Goal: Information Seeking & Learning: Understand process/instructions

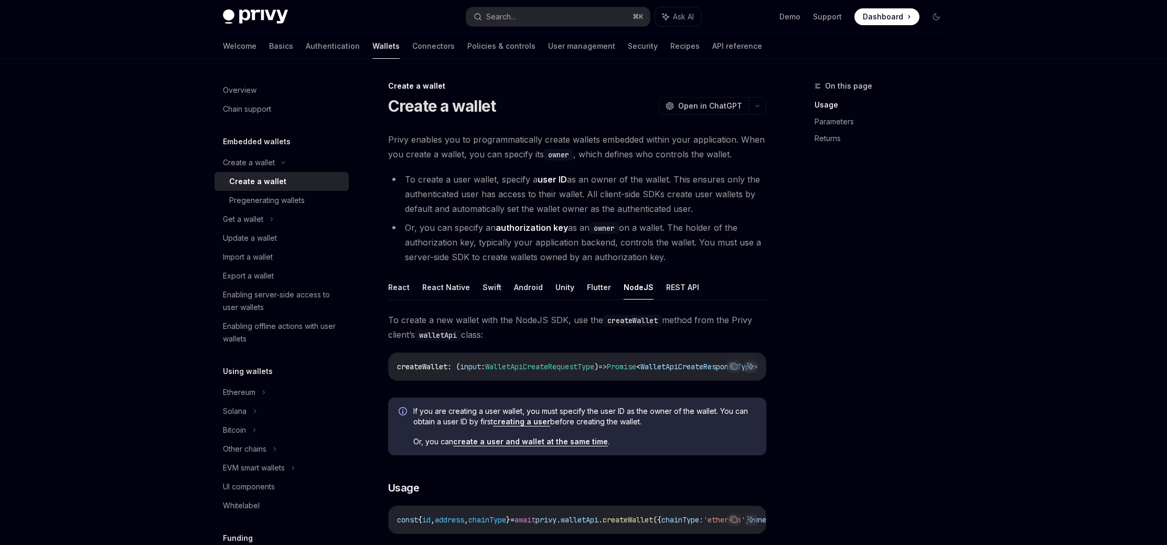
scroll to position [317, 0]
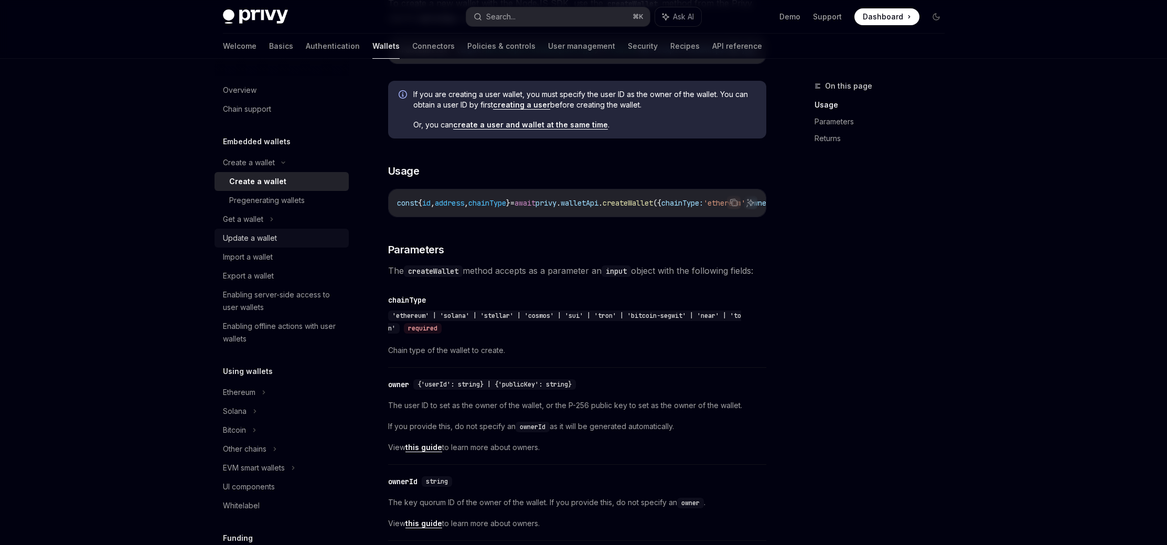
click at [246, 241] on div "Update a wallet" at bounding box center [250, 238] width 54 height 13
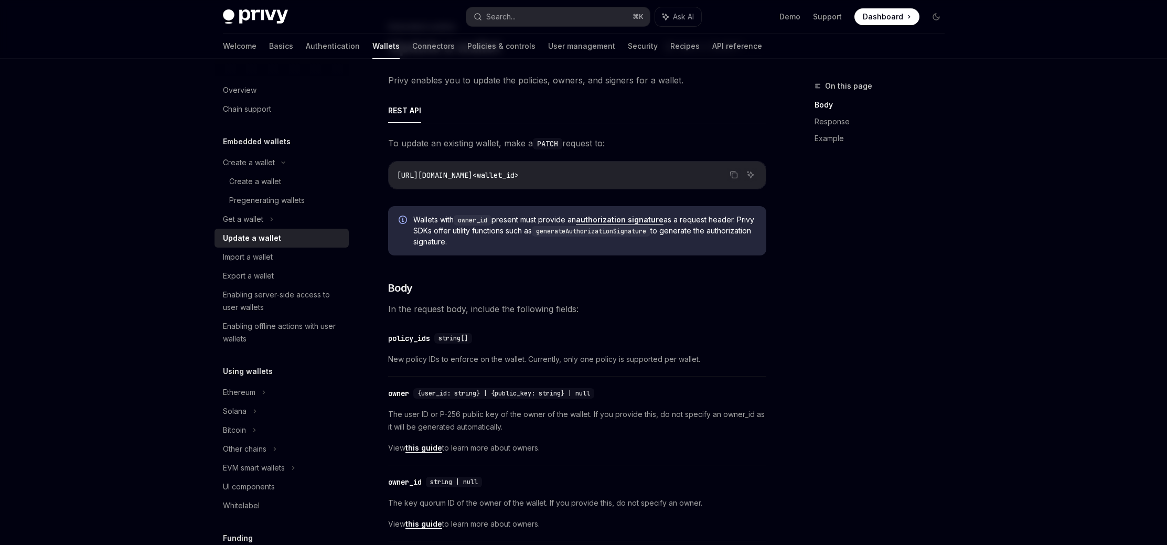
scroll to position [49, 0]
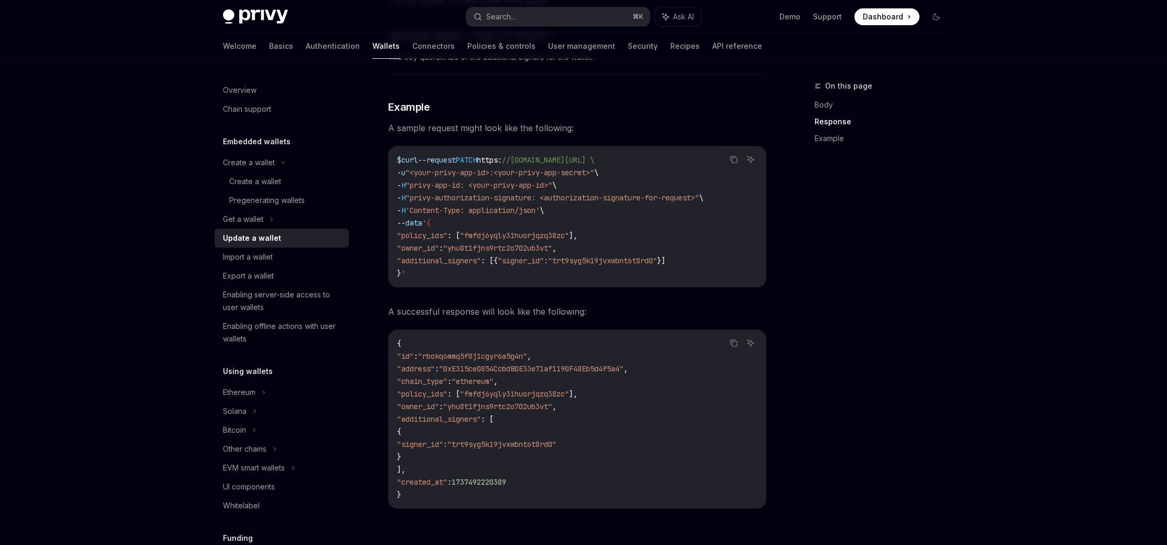
scroll to position [1043, 0]
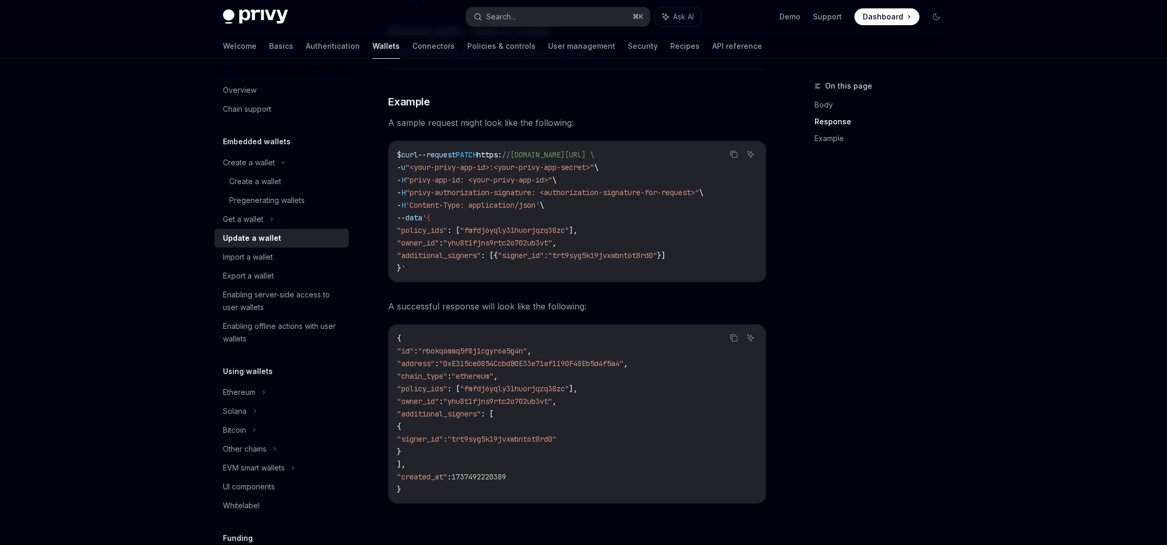
click at [906, 329] on div "On this page Body Response Example" at bounding box center [872, 312] width 159 height 465
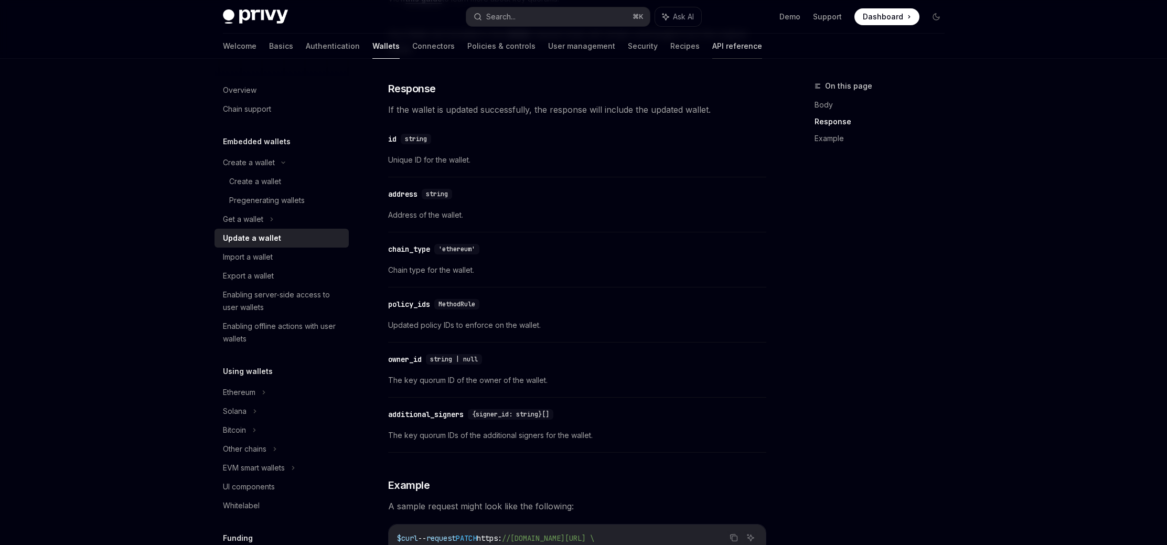
scroll to position [643, 0]
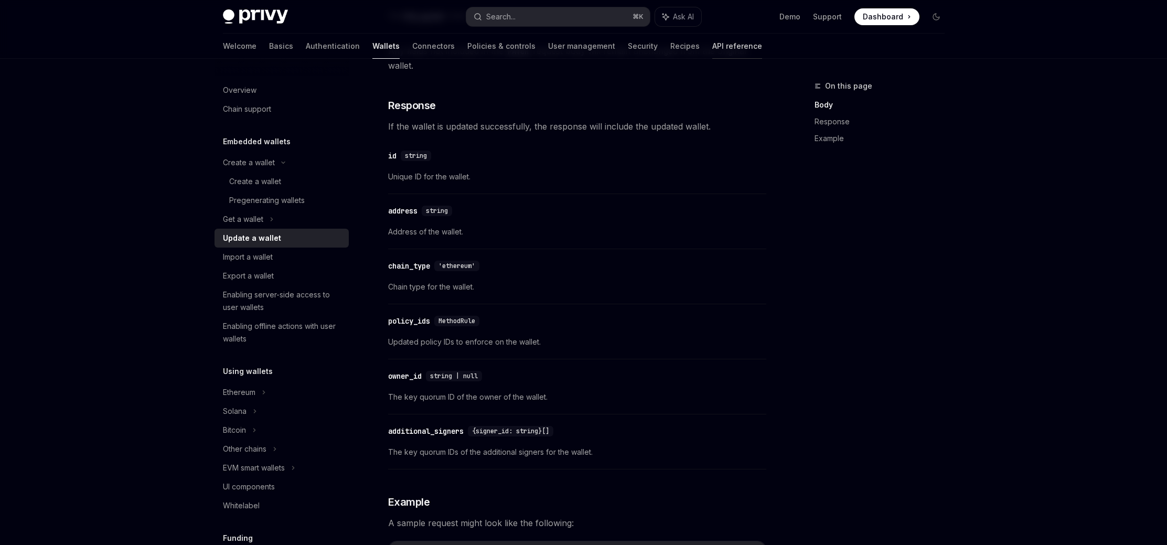
click at [712, 36] on link "API reference" at bounding box center [737, 46] width 50 height 25
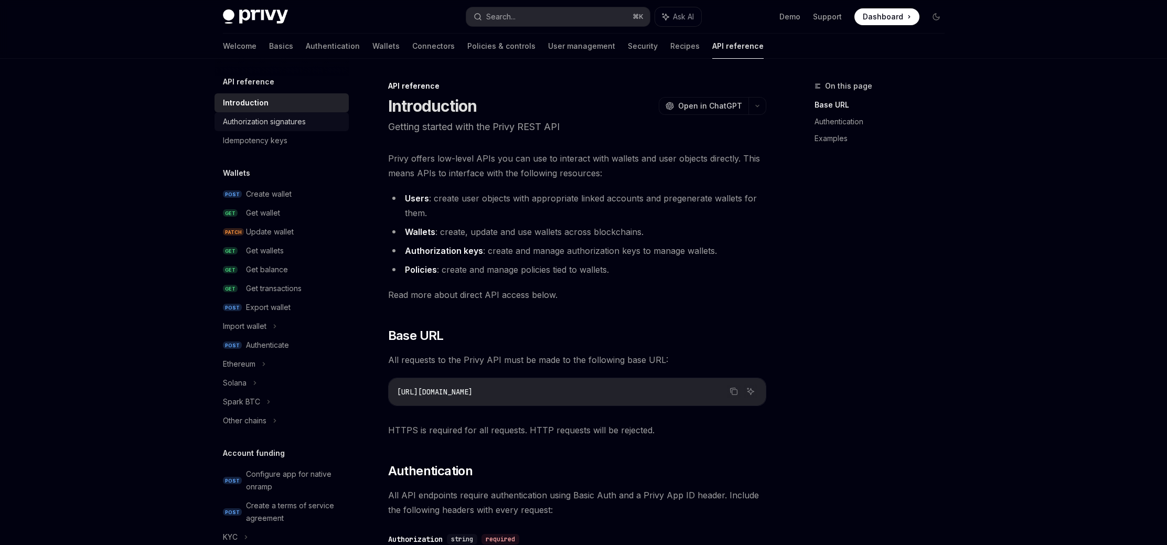
click at [293, 123] on div "Authorization signatures" at bounding box center [264, 121] width 83 height 13
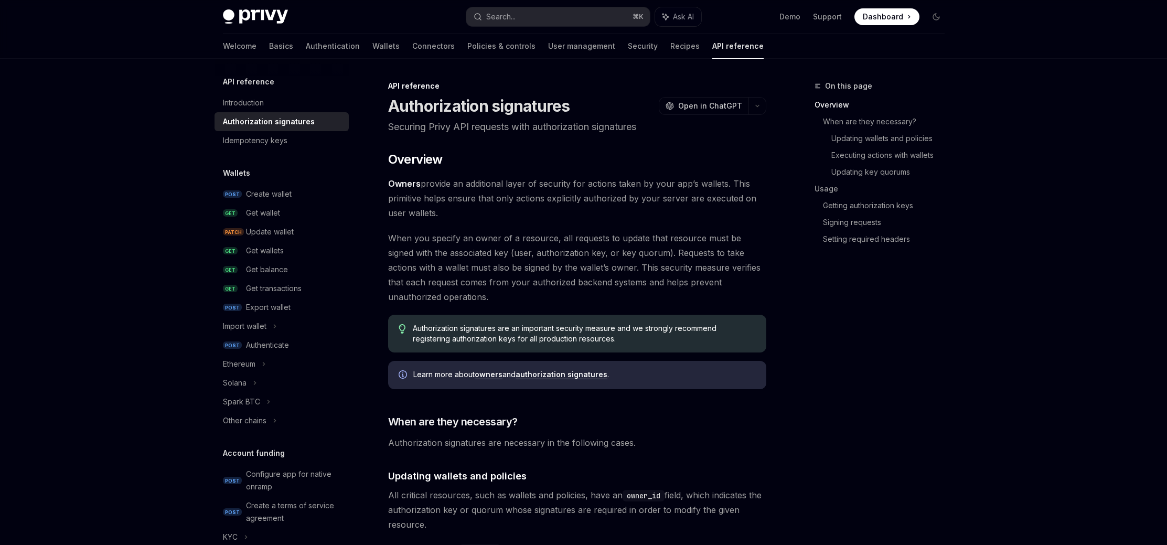
click at [892, 392] on div "On this page Overview When are they necessary? Updating wallets and policies Ex…" at bounding box center [872, 312] width 159 height 465
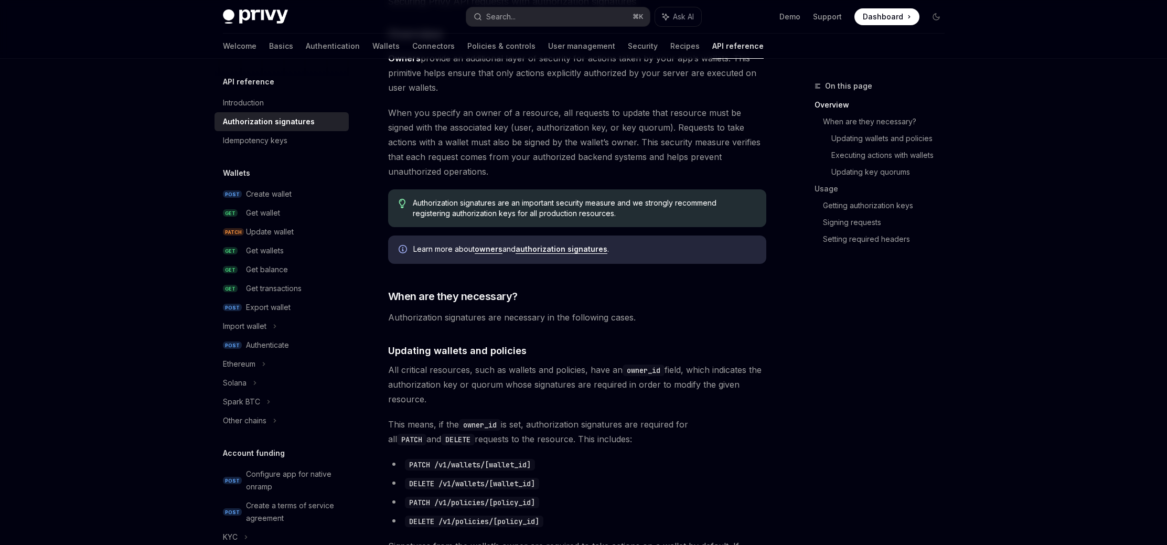
scroll to position [132, 0]
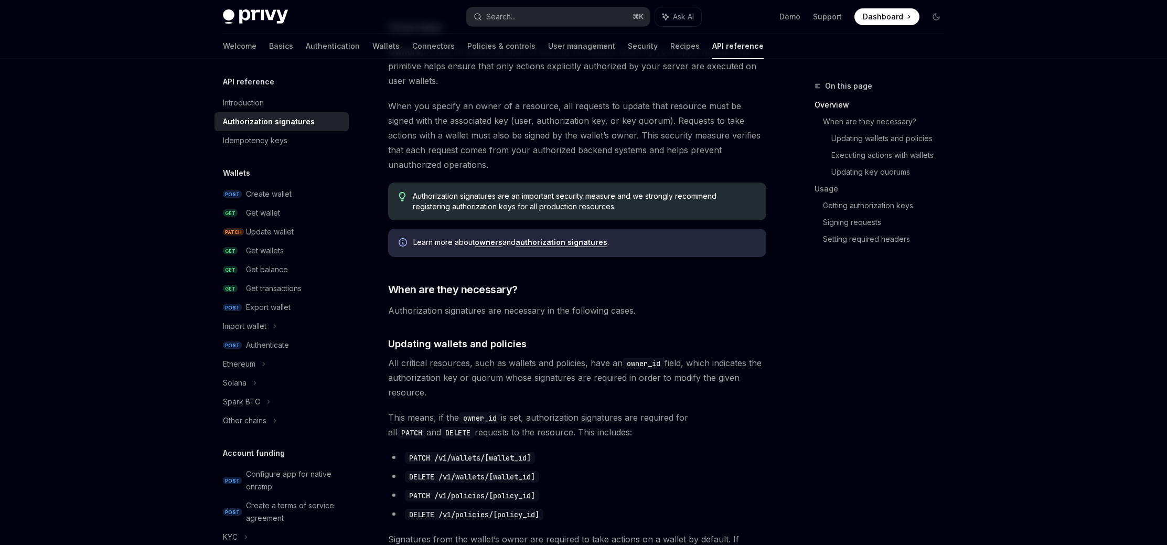
click at [850, 343] on div "On this page Overview When are they necessary? Updating wallets and policies Ex…" at bounding box center [872, 312] width 159 height 465
click at [848, 346] on div "On this page Overview When are they necessary? Updating wallets and policies Ex…" at bounding box center [872, 312] width 159 height 465
click at [806, 316] on div "On this page Overview When are they necessary? Updating wallets and policies Ex…" at bounding box center [872, 312] width 159 height 465
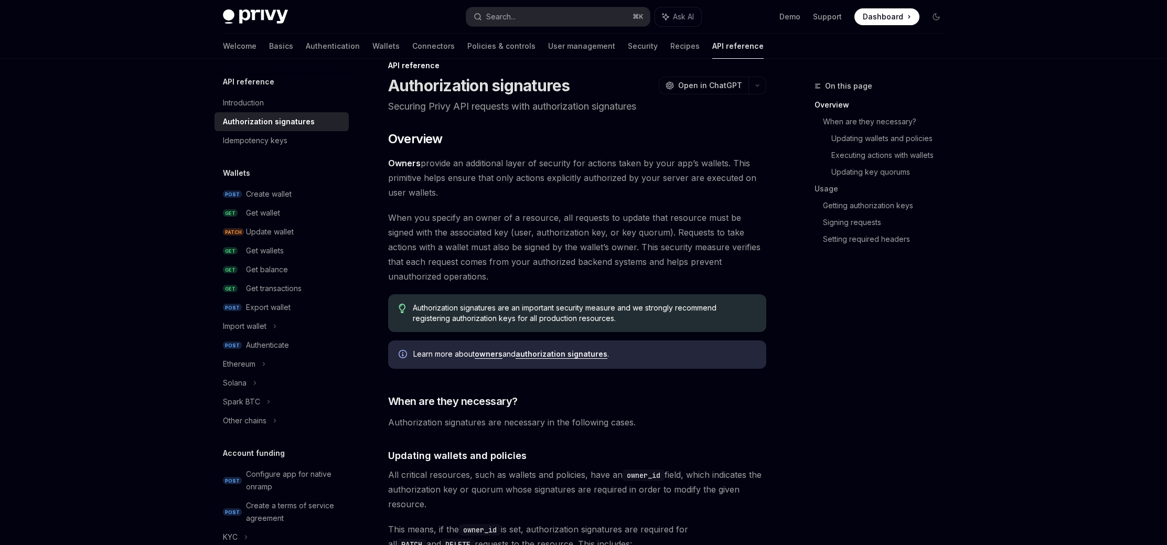
scroll to position [0, 0]
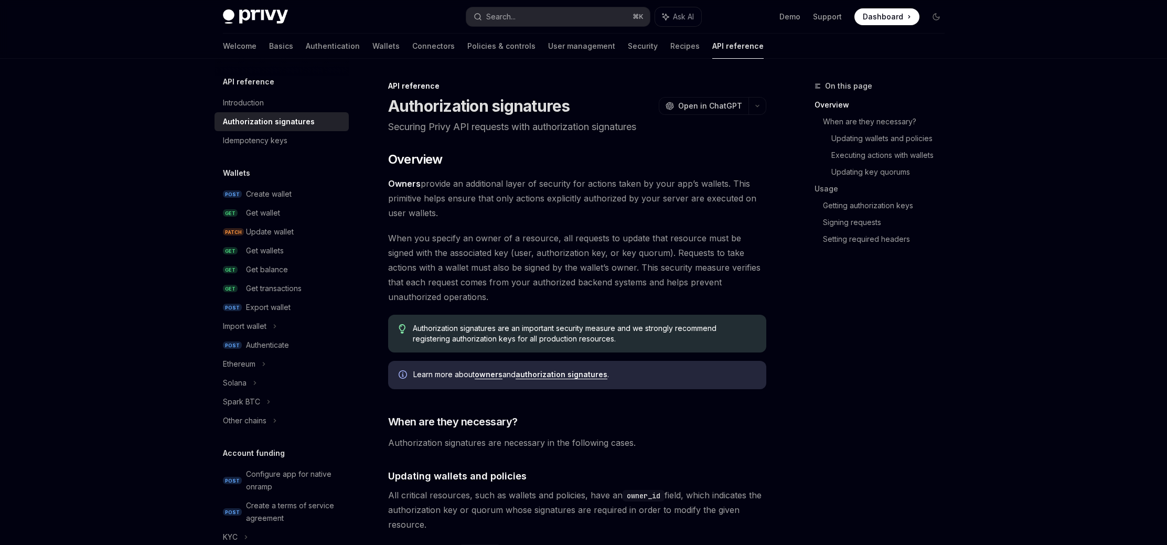
click at [841, 335] on div "On this page Overview When are they necessary? Updating wallets and policies Ex…" at bounding box center [872, 312] width 159 height 465
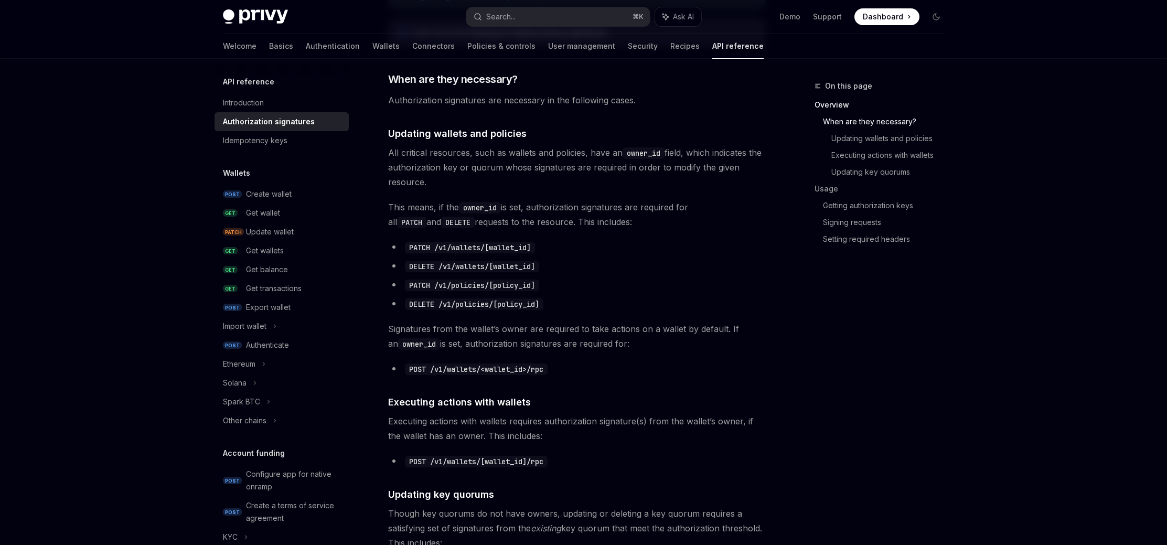
scroll to position [346, 0]
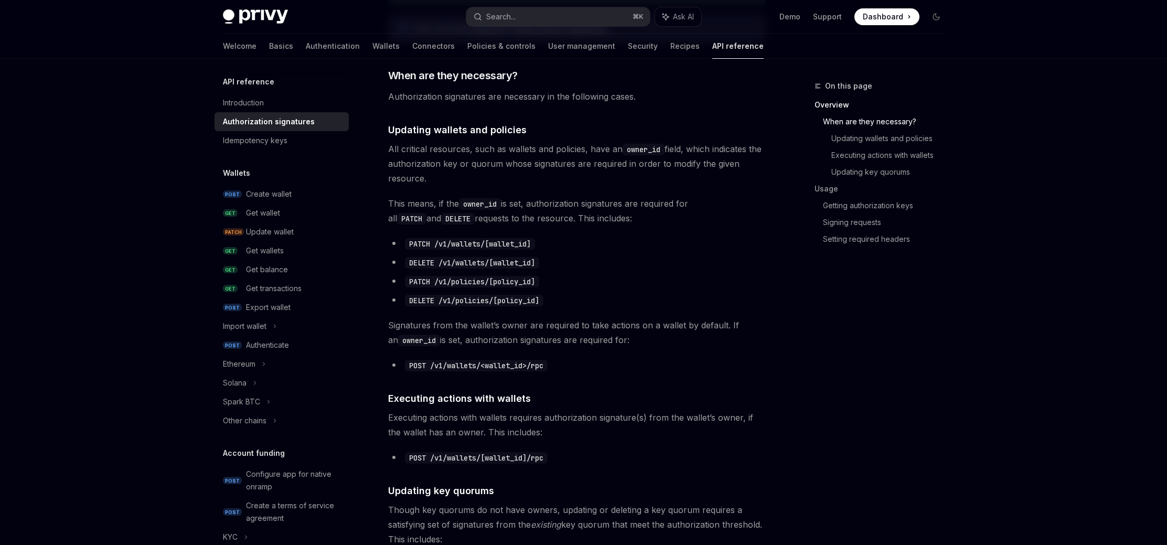
click at [839, 336] on div "On this page Overview When are they necessary? Updating wallets and policies Ex…" at bounding box center [872, 312] width 159 height 465
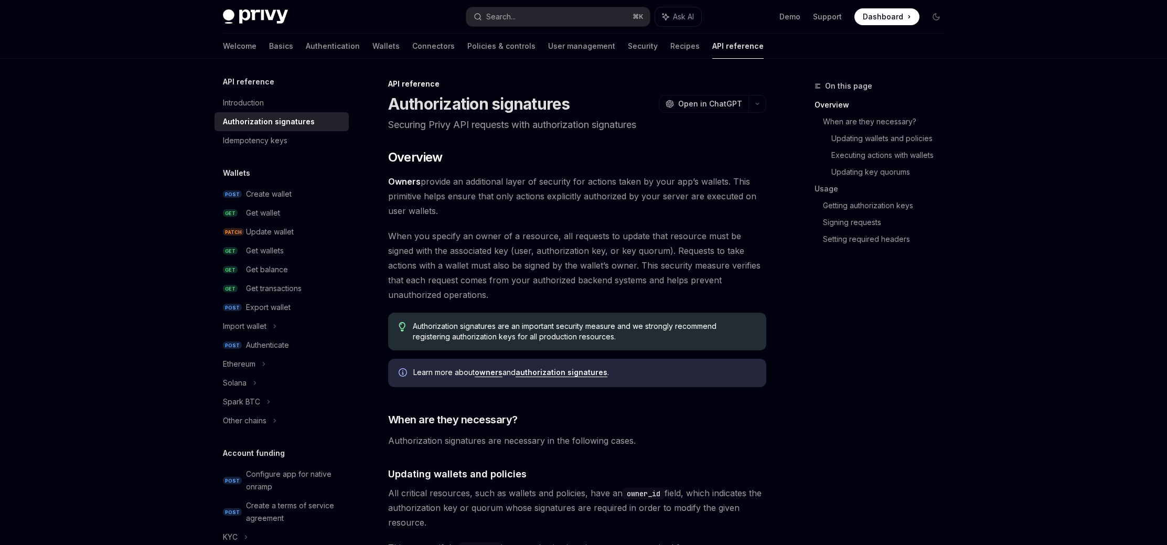
scroll to position [0, 0]
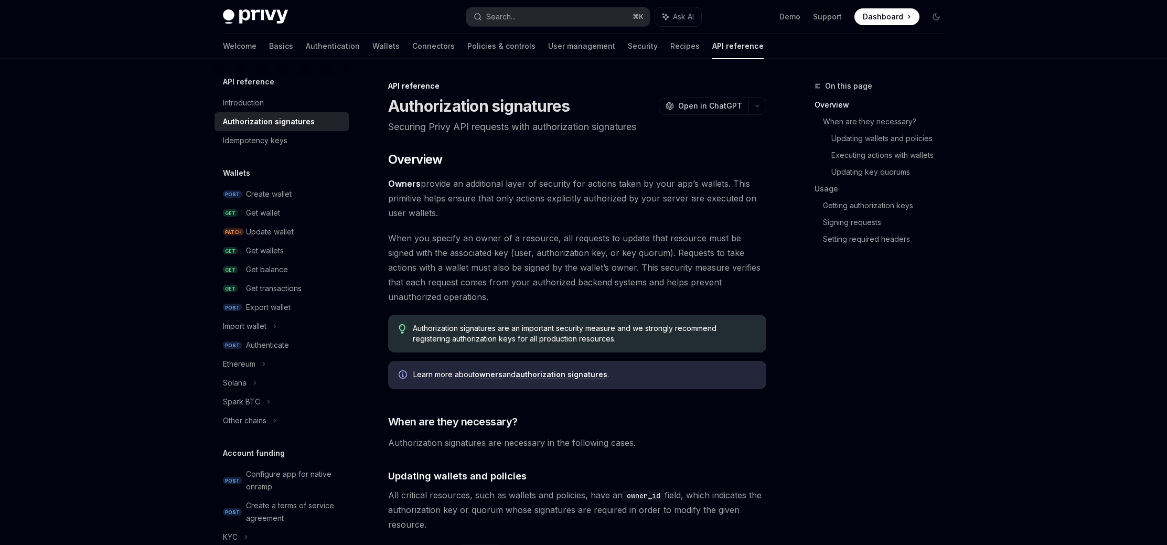
click at [839, 336] on div "On this page Overview When are they necessary? Updating wallets and policies Ex…" at bounding box center [872, 312] width 159 height 465
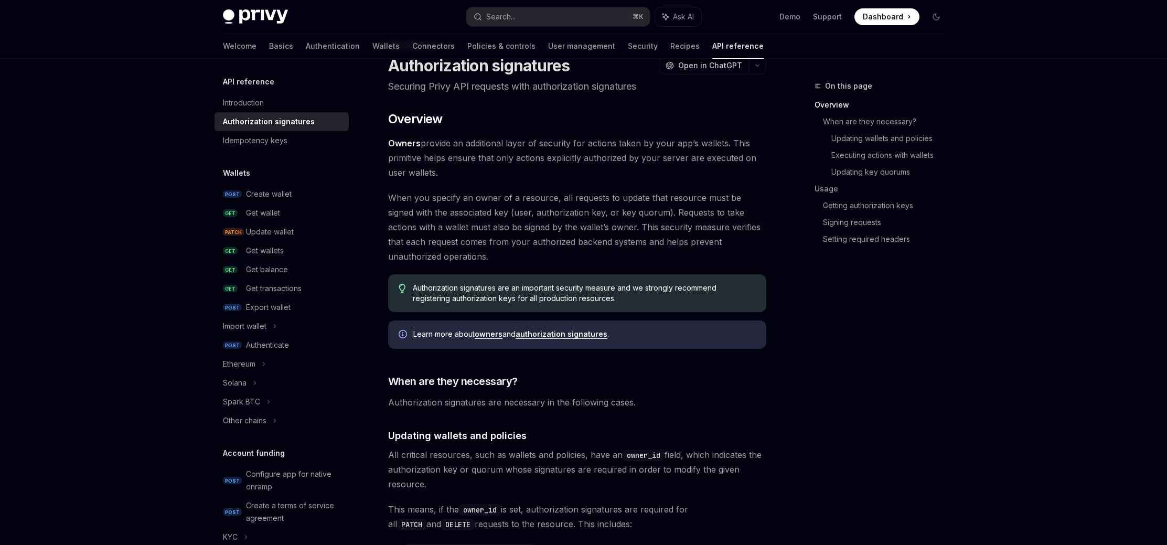
scroll to position [44, 0]
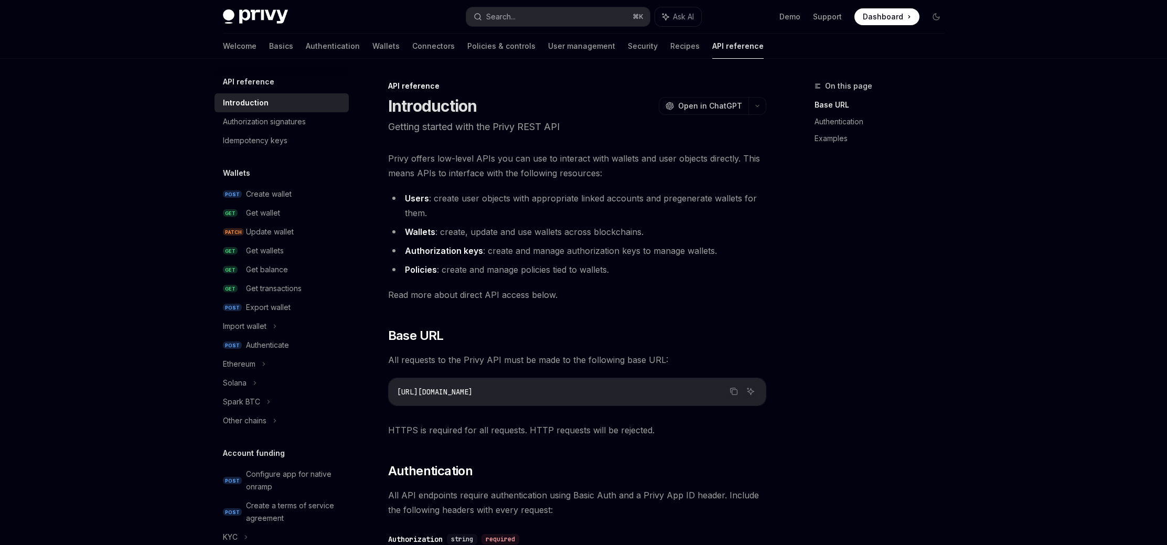
type textarea "*"
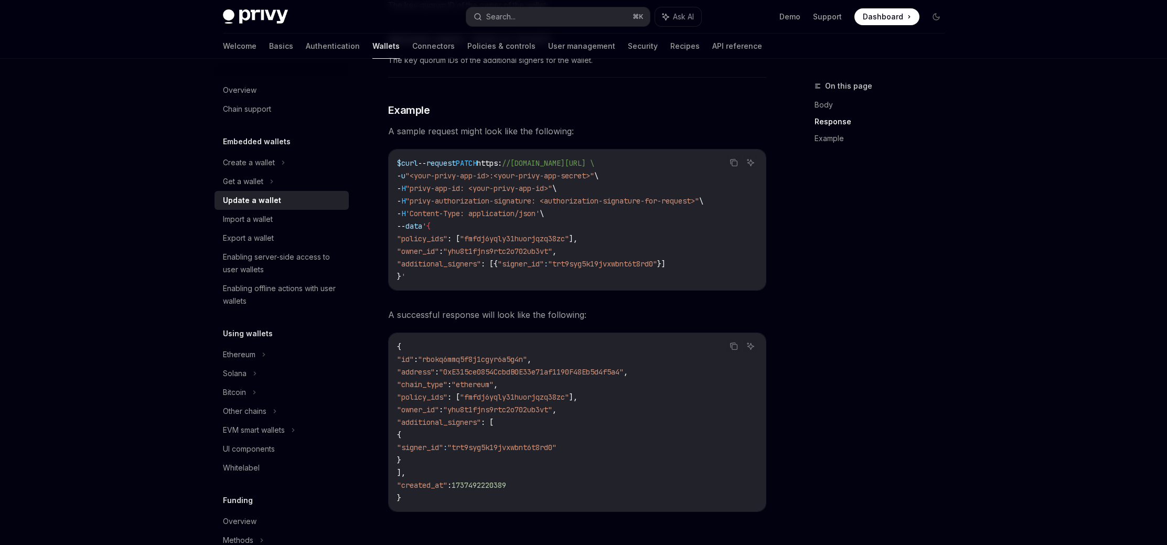
scroll to position [1046, 0]
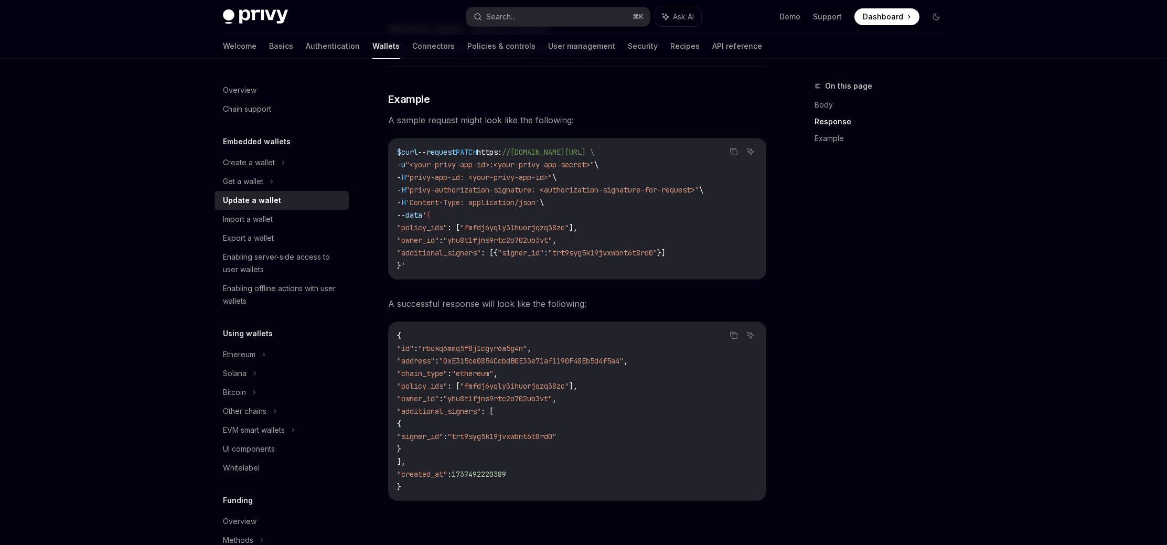
click at [897, 267] on div "On this page Body Response Example" at bounding box center [872, 312] width 159 height 465
click at [902, 268] on div "On this page Body Response Example" at bounding box center [872, 312] width 159 height 465
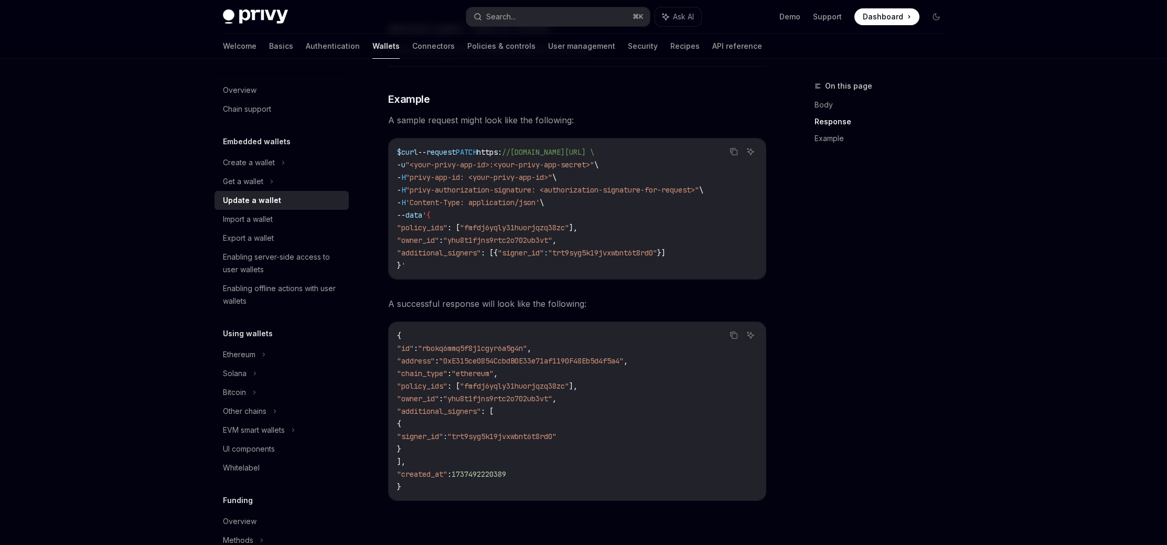
click at [891, 292] on div "On this page Body Response Example" at bounding box center [872, 312] width 159 height 465
click at [891, 291] on div "On this page Body Response Example" at bounding box center [872, 312] width 159 height 465
click at [891, 290] on div "On this page Body Response Example" at bounding box center [872, 312] width 159 height 465
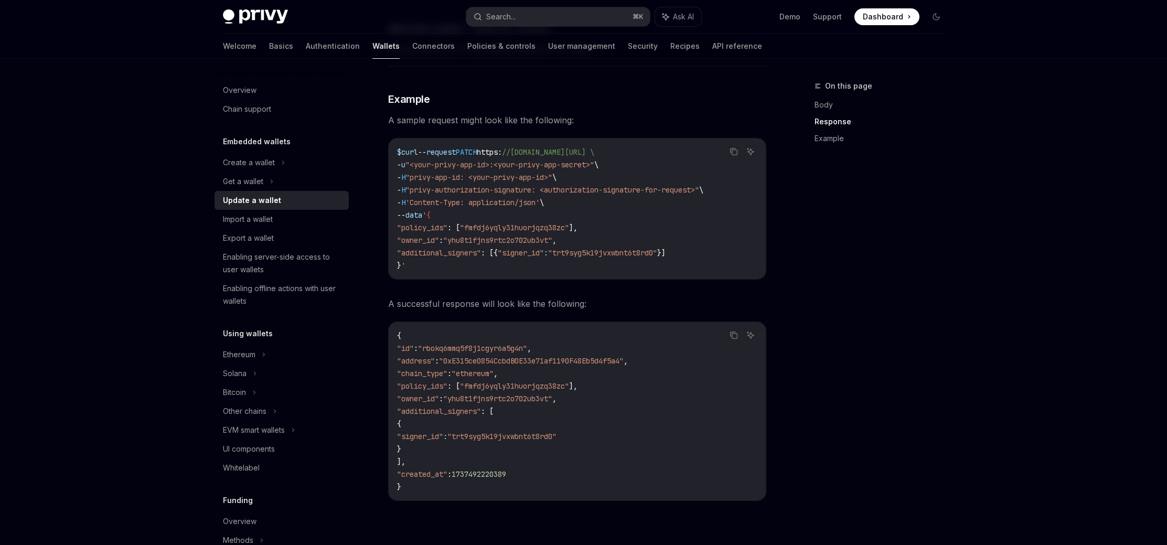
click at [891, 290] on div "On this page Body Response Example" at bounding box center [872, 312] width 159 height 465
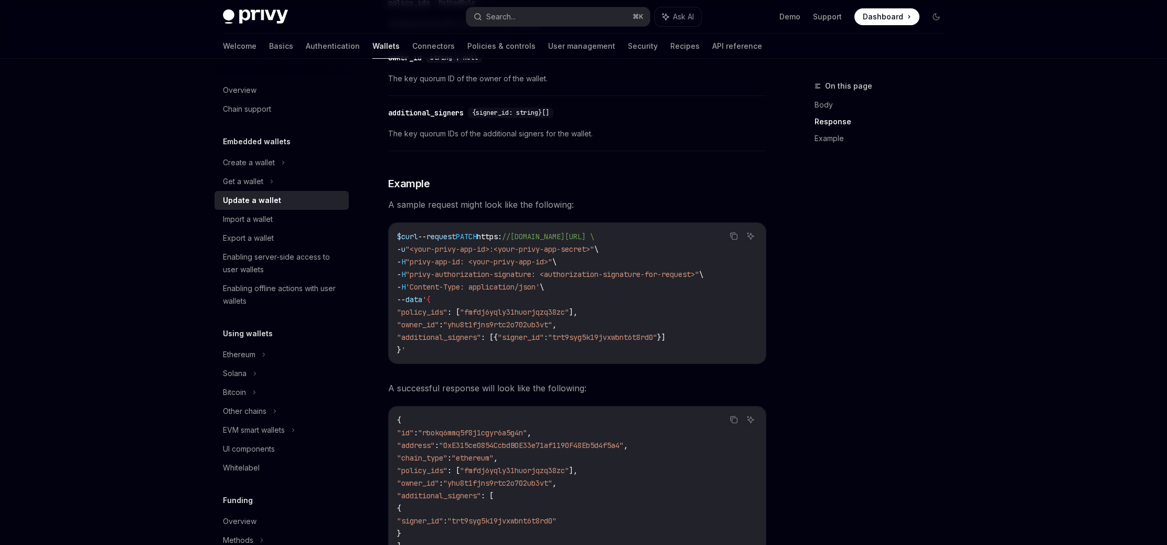
scroll to position [958, 0]
click at [533, 325] on span ""yhu8t1fjns9rtc2o702ub3vt"" at bounding box center [497, 328] width 109 height 9
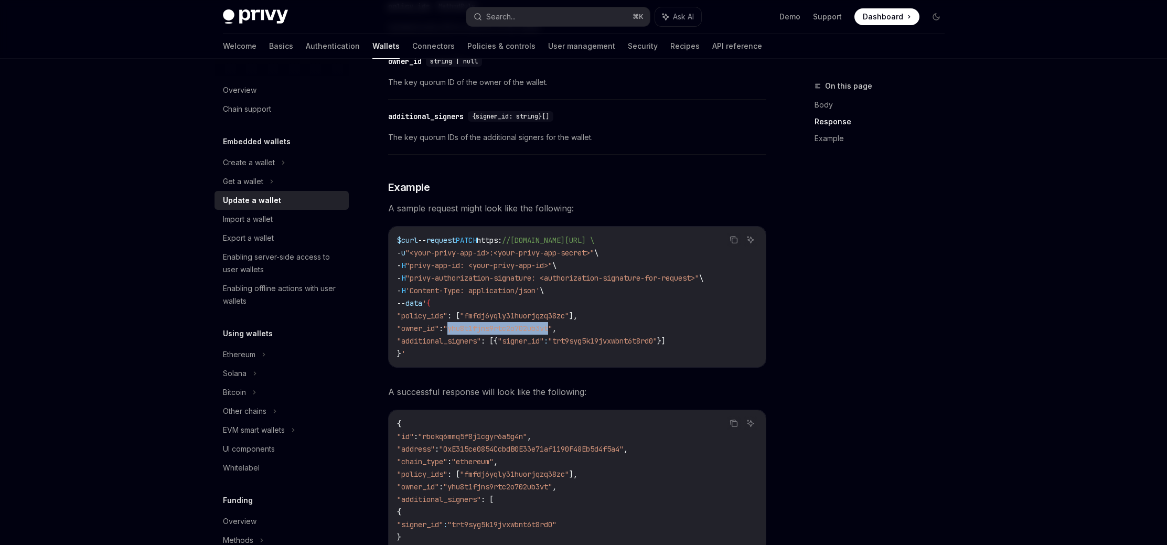
click at [533, 325] on span ""yhu8t1fjns9rtc2o702ub3vt"" at bounding box center [497, 328] width 109 height 9
click at [696, 320] on code "$ curl -- request PATCH https : //api.privy.io/v1/wallets/rbokq6mmq5f8j1cgyr6a5…" at bounding box center [577, 297] width 360 height 126
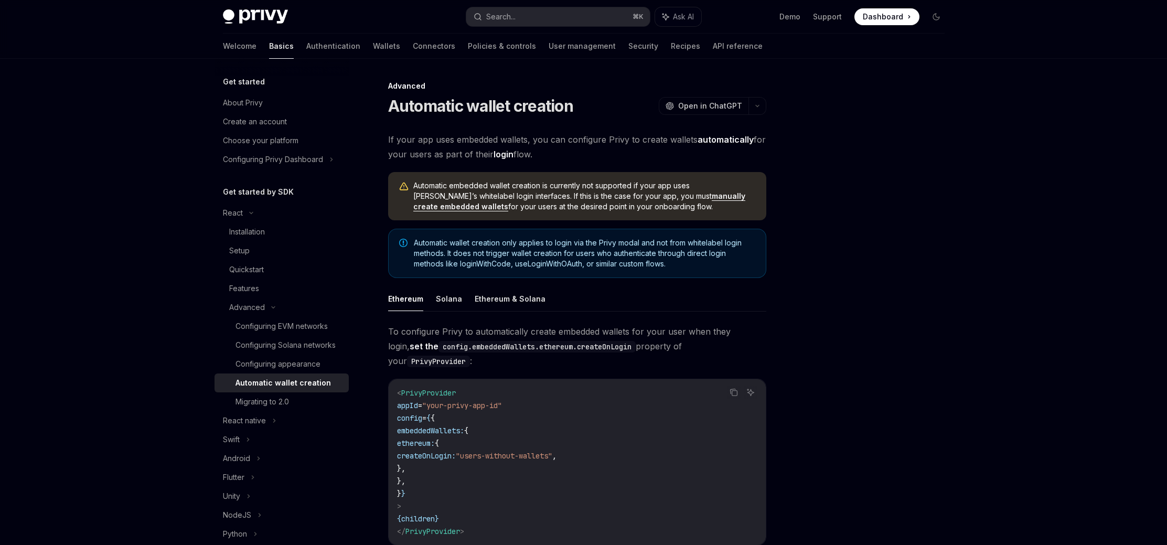
click at [843, 283] on div at bounding box center [872, 312] width 159 height 465
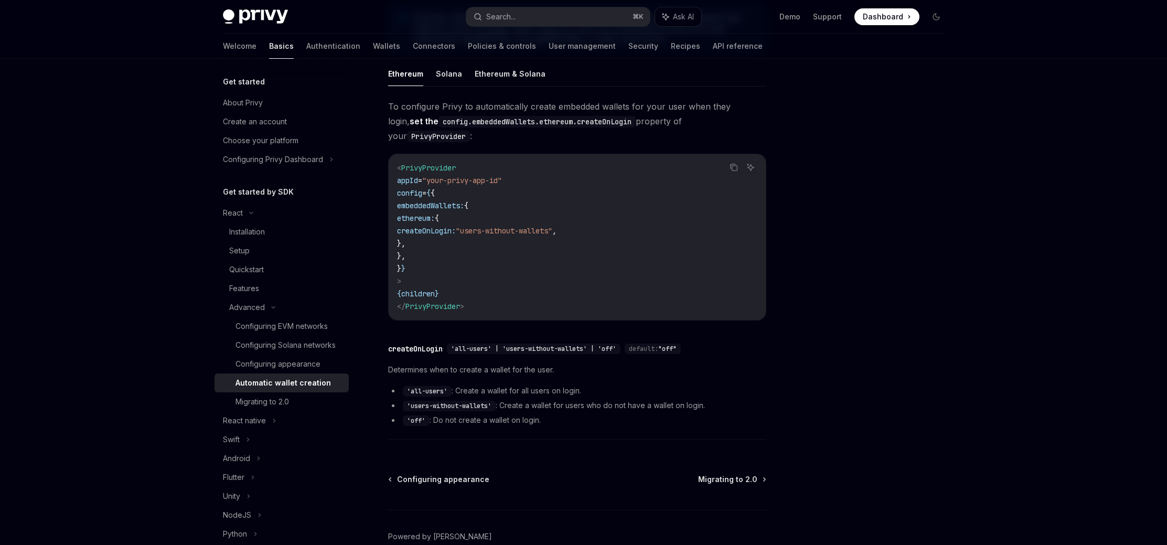
scroll to position [229, 0]
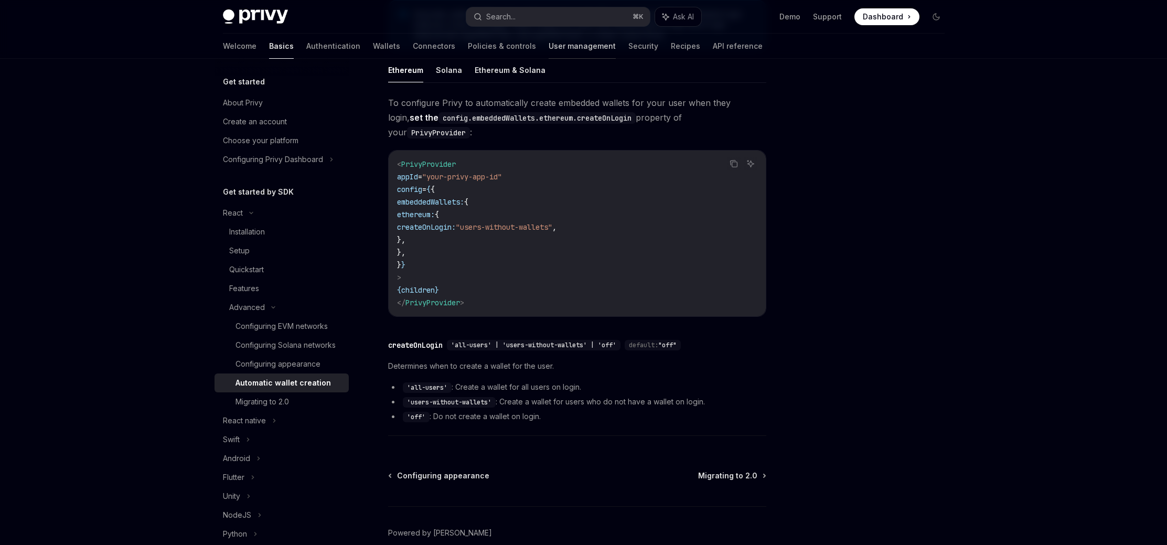
click at [548, 47] on link "User management" at bounding box center [581, 46] width 67 height 25
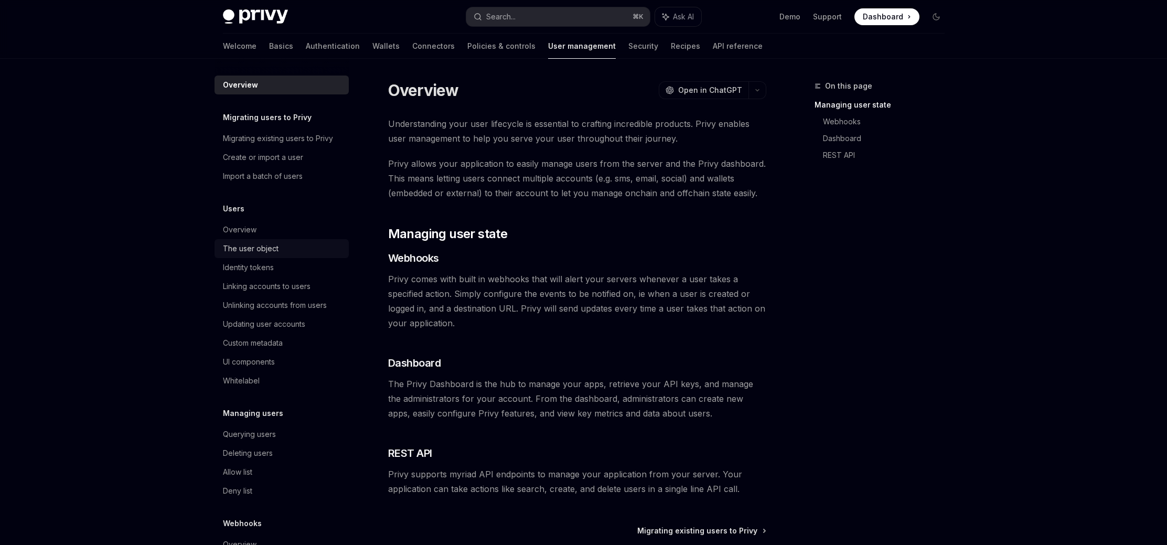
click at [272, 252] on div "The user object" at bounding box center [251, 248] width 56 height 13
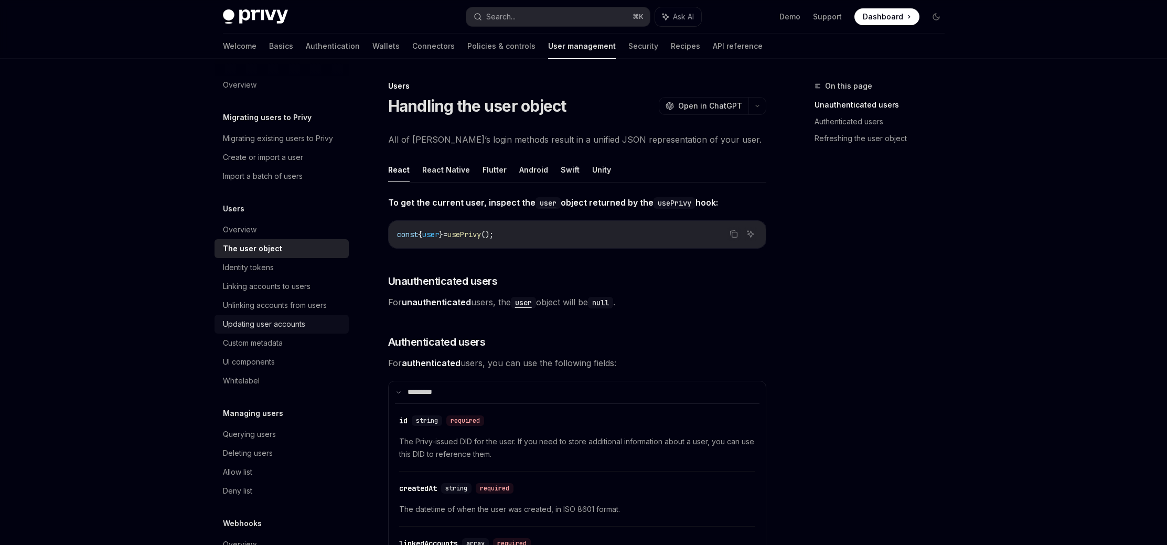
click at [309, 321] on div "Updating user accounts" at bounding box center [283, 324] width 120 height 13
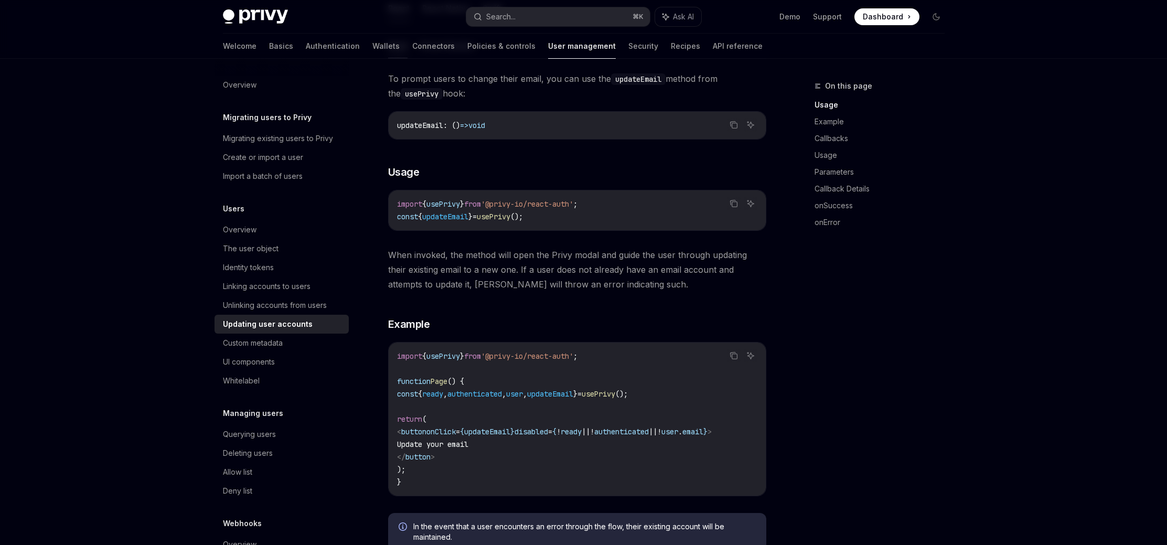
scroll to position [149, 0]
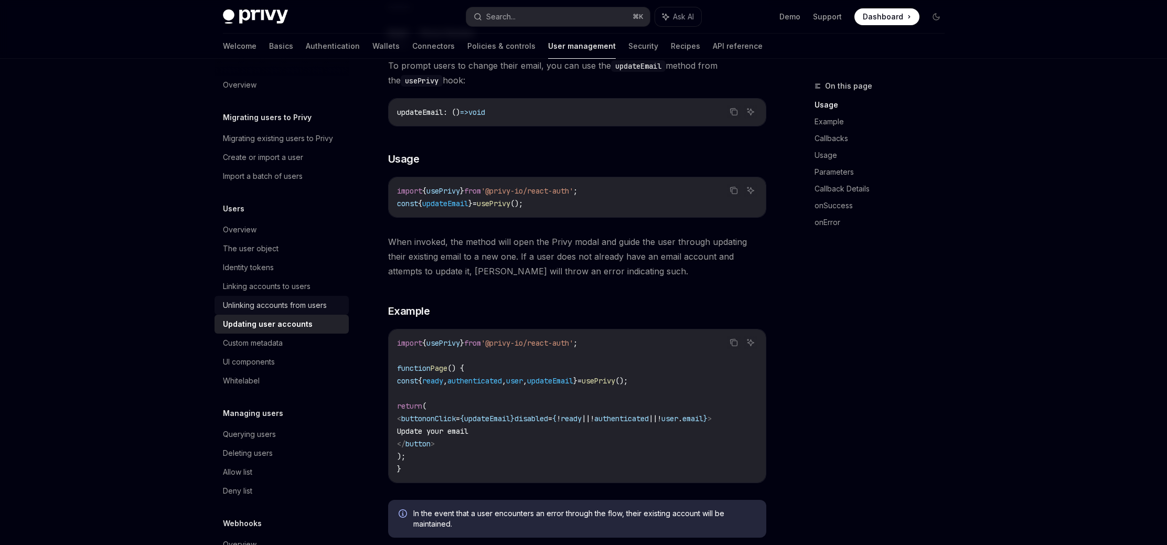
click at [284, 299] on div "Unlinking accounts from users" at bounding box center [275, 305] width 104 height 13
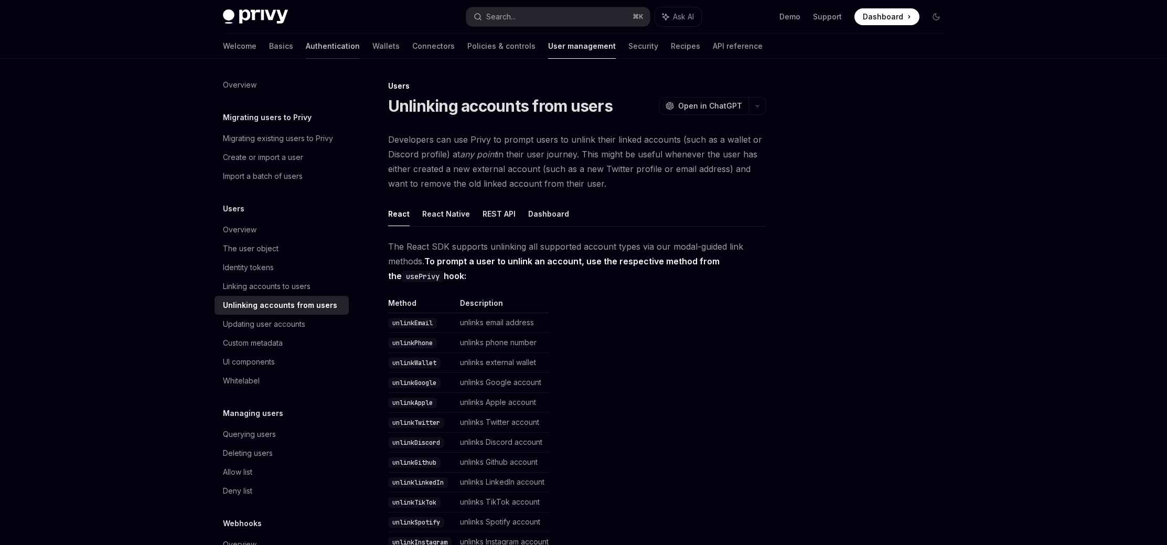
click at [306, 47] on link "Authentication" at bounding box center [333, 46] width 54 height 25
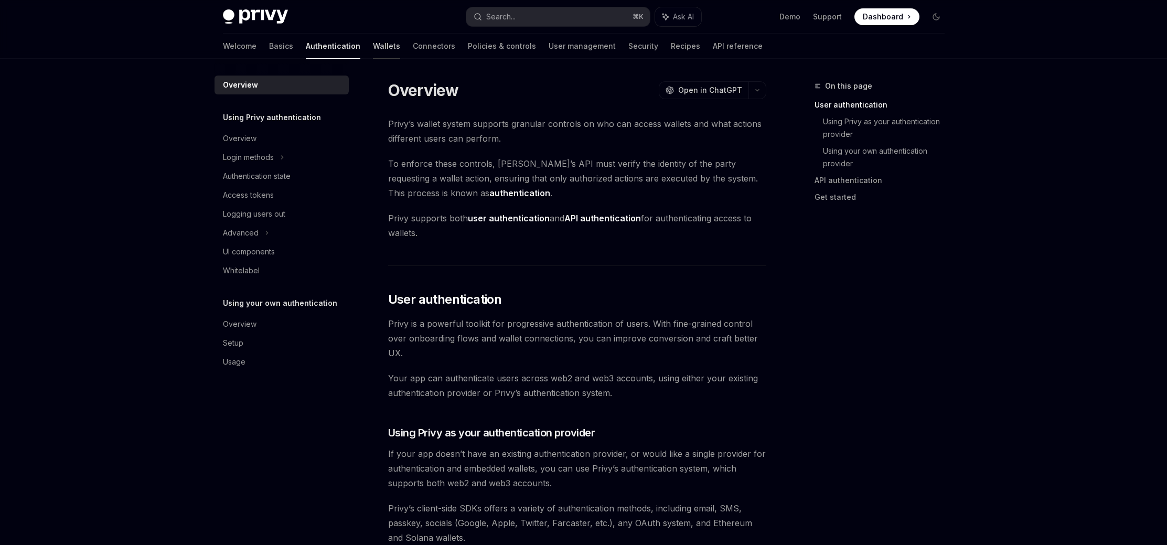
click at [373, 48] on link "Wallets" at bounding box center [386, 46] width 27 height 25
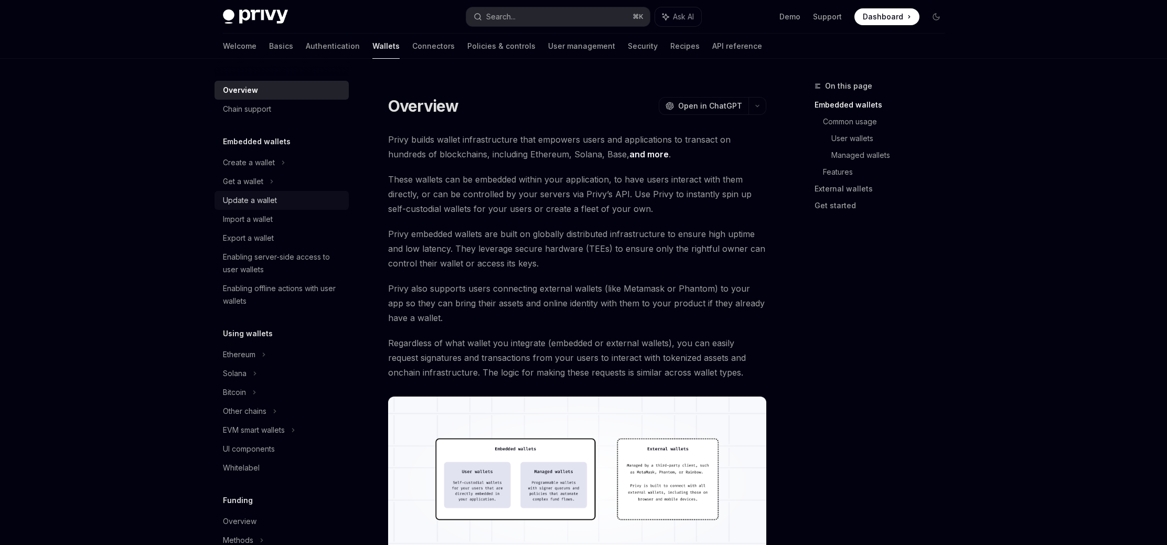
click at [254, 201] on div "Update a wallet" at bounding box center [250, 200] width 54 height 13
type textarea "*"
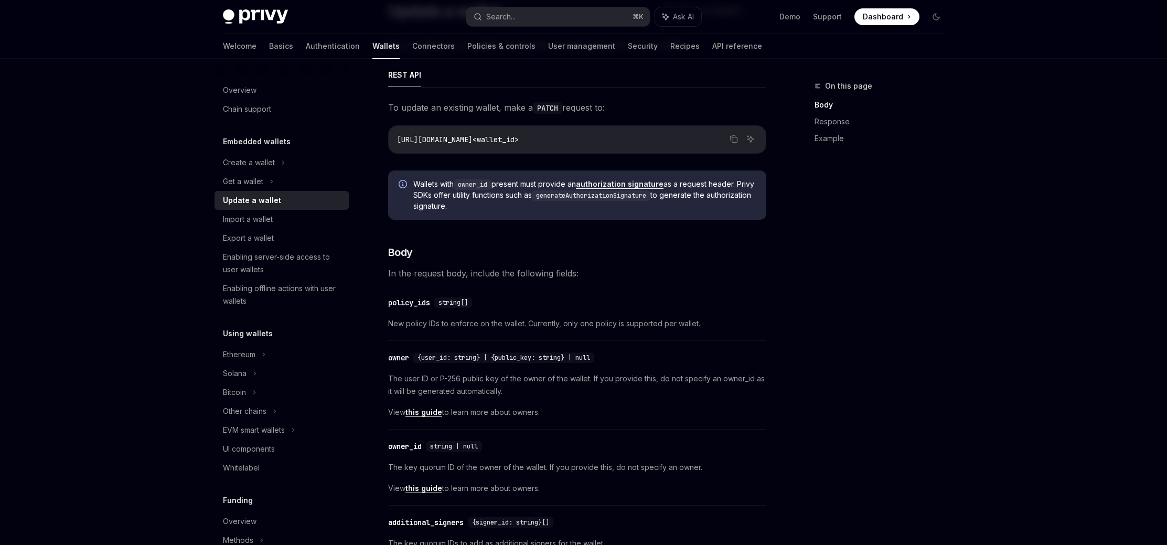
scroll to position [98, 0]
